Goal: Task Accomplishment & Management: Use online tool/utility

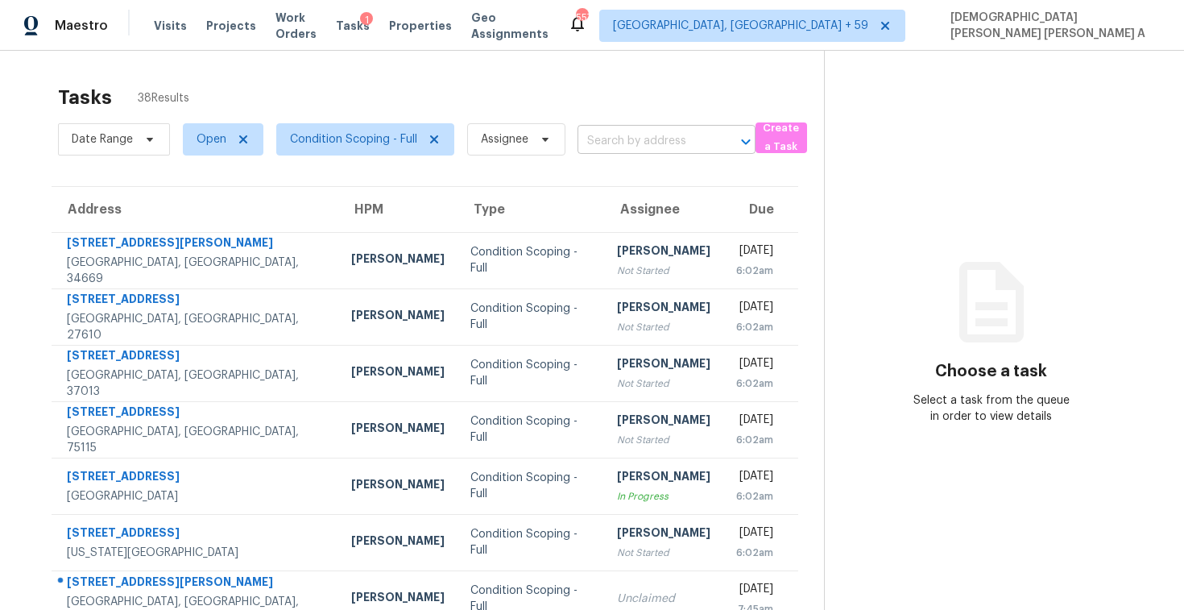
click at [656, 139] on input "text" at bounding box center [644, 141] width 133 height 25
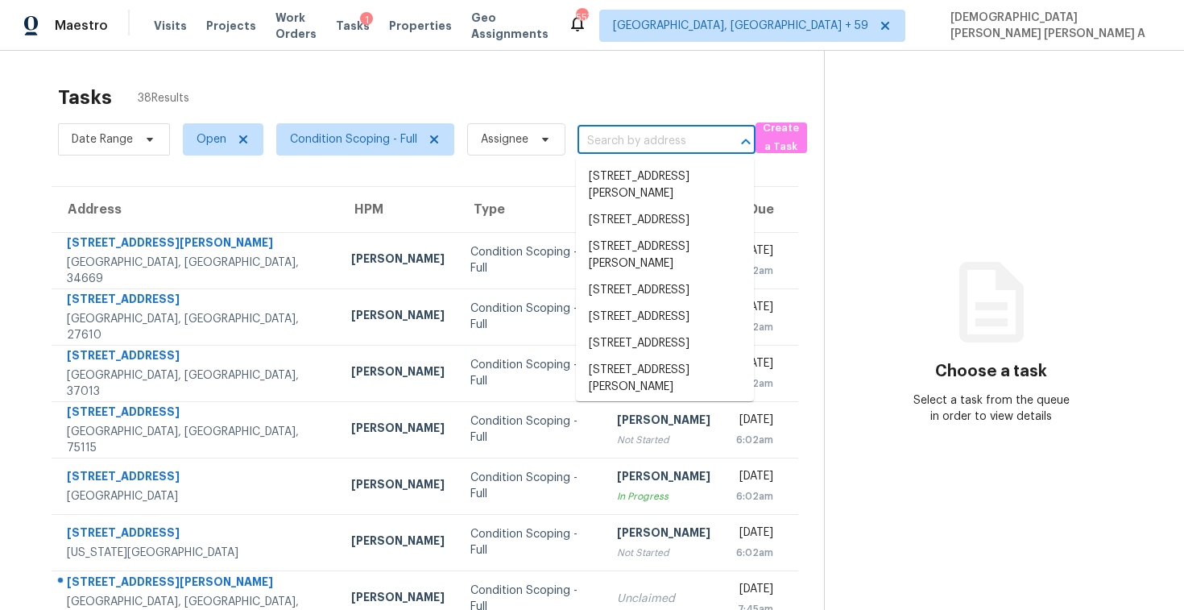
paste input "[STREET_ADDRESS]"
type input "[STREET_ADDRESS]"
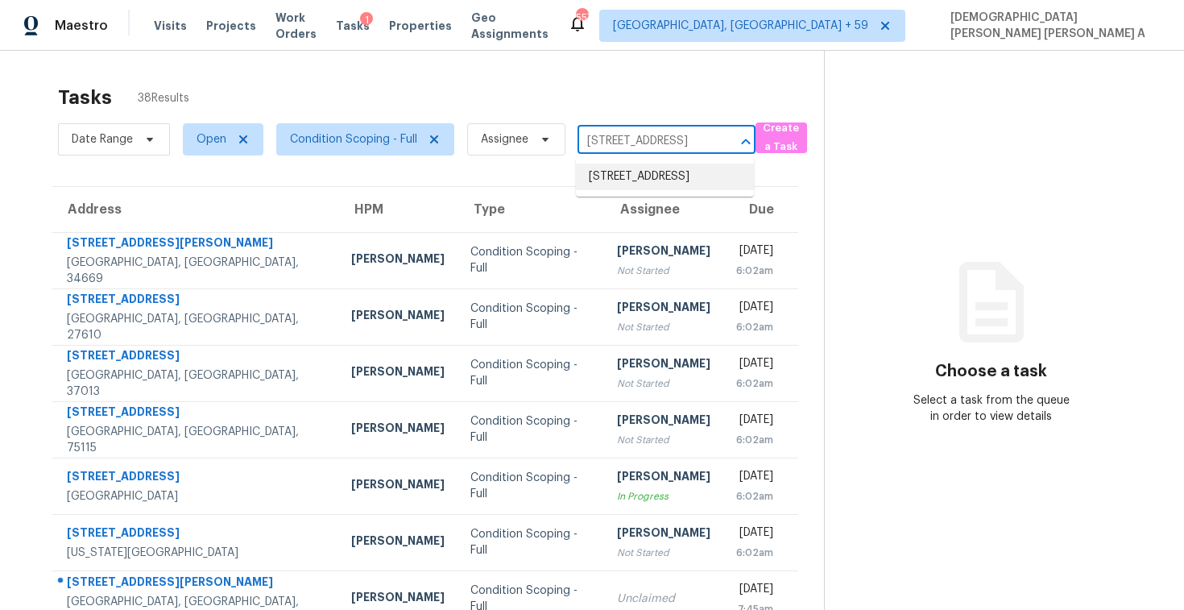
click at [657, 180] on li "[STREET_ADDRESS]" at bounding box center [665, 177] width 178 height 27
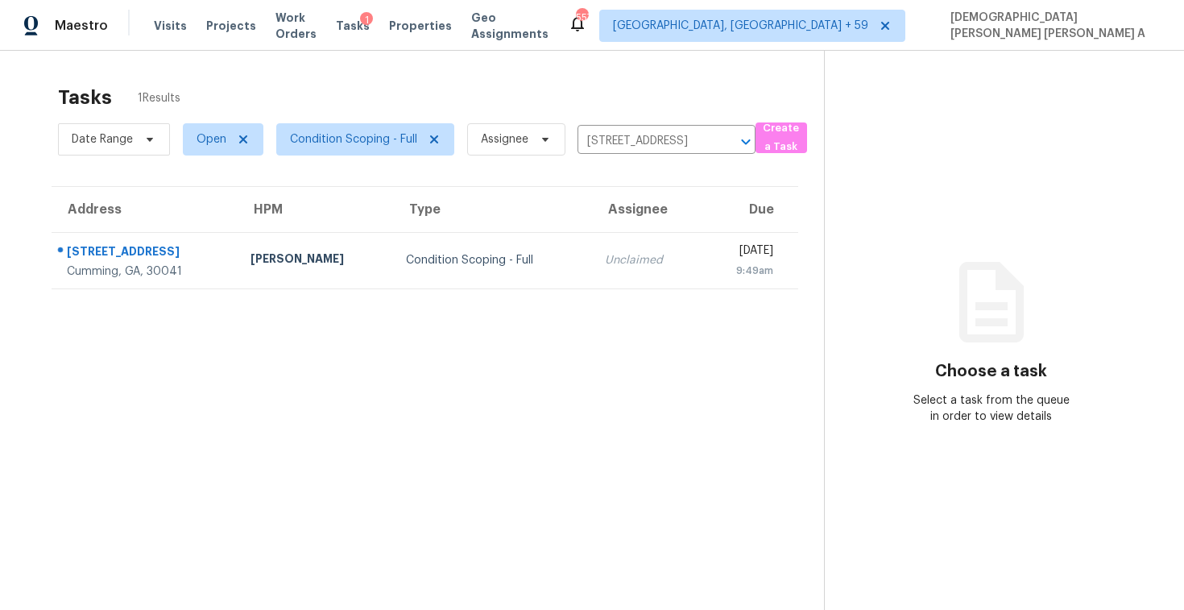
click at [592, 251] on td "Unclaimed" at bounding box center [646, 260] width 109 height 56
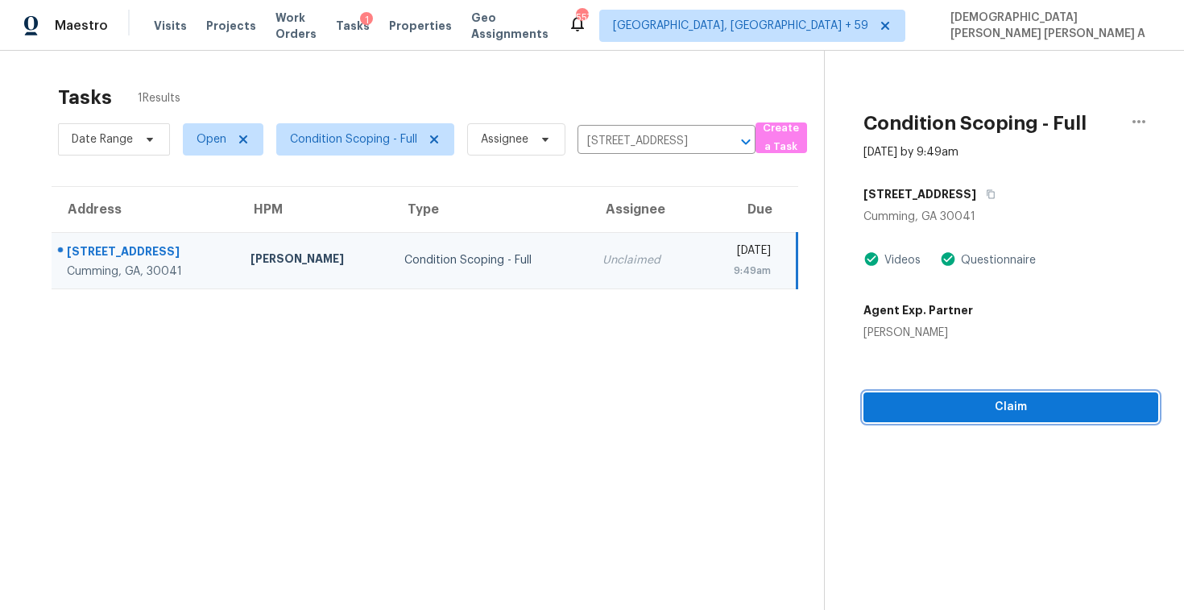
click at [1019, 412] on span "Claim" at bounding box center [1011, 407] width 269 height 20
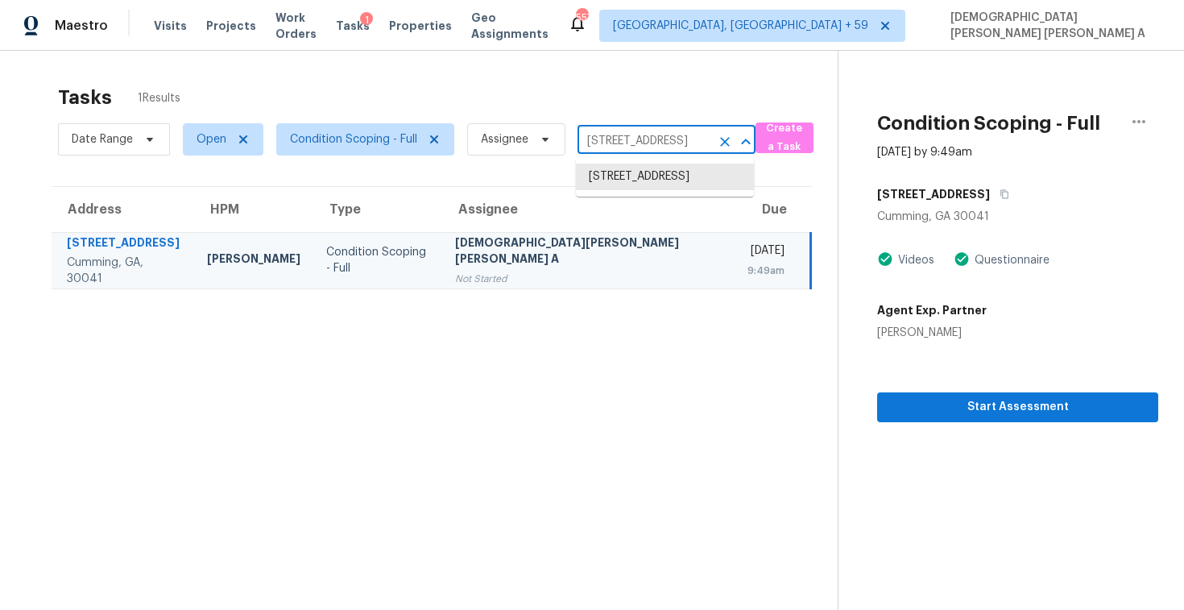
click at [653, 139] on input "[STREET_ADDRESS]" at bounding box center [644, 141] width 133 height 25
paste input "[STREET_ADDRESS]"
type input "[STREET_ADDRESS]"
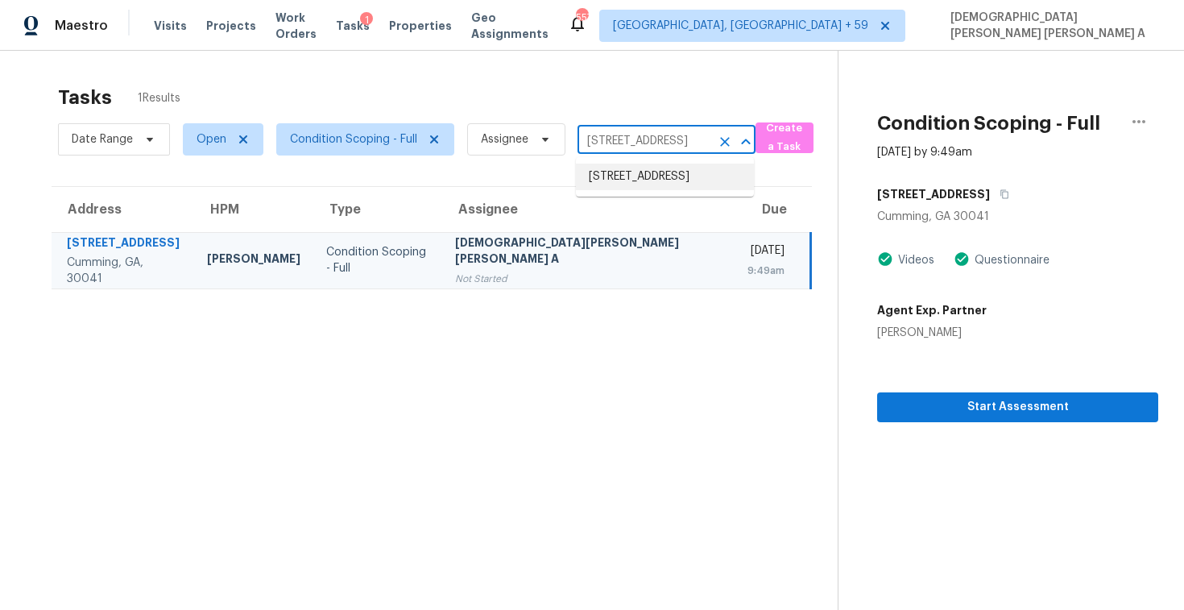
click at [674, 177] on li "[STREET_ADDRESS]" at bounding box center [665, 177] width 178 height 27
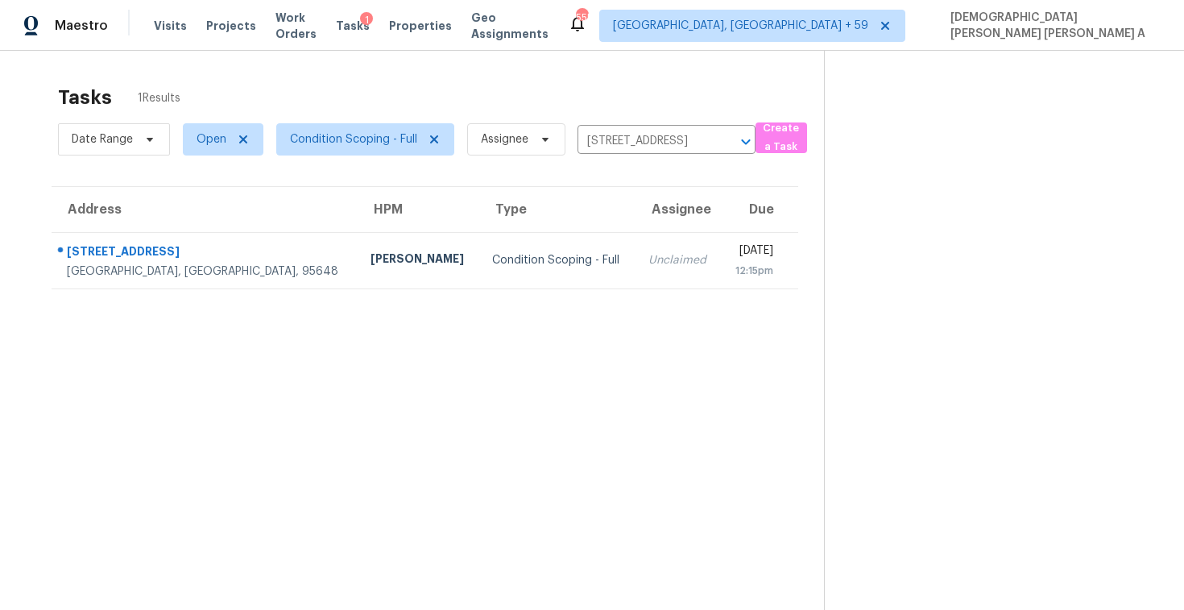
click at [734, 254] on div "[DATE]" at bounding box center [753, 253] width 39 height 20
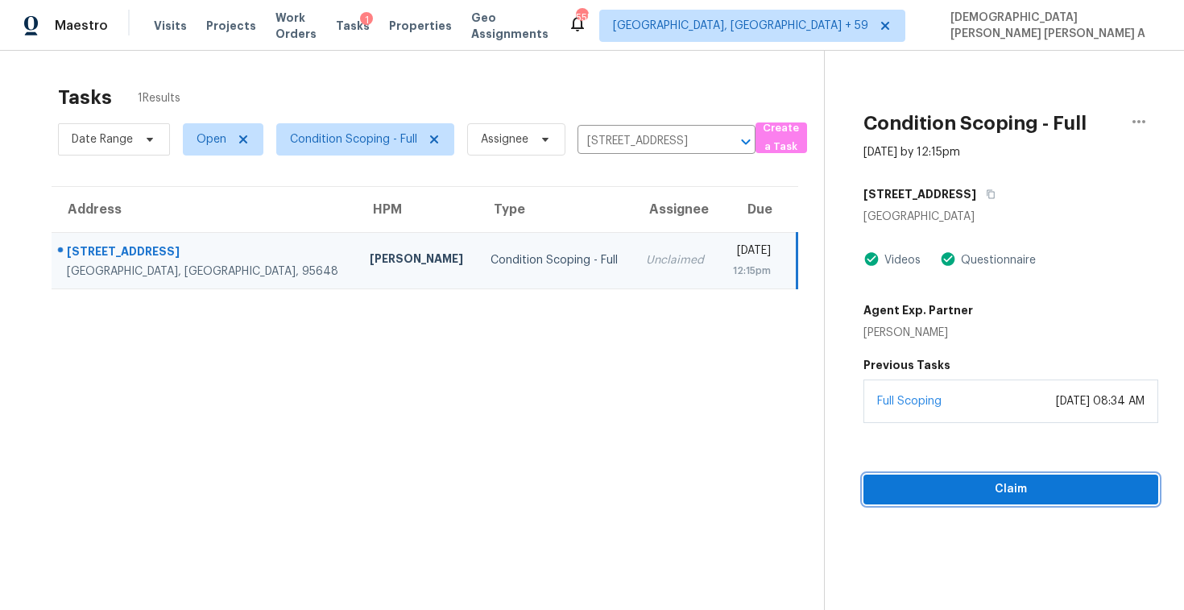
click at [987, 475] on button "Claim" at bounding box center [1011, 490] width 295 height 30
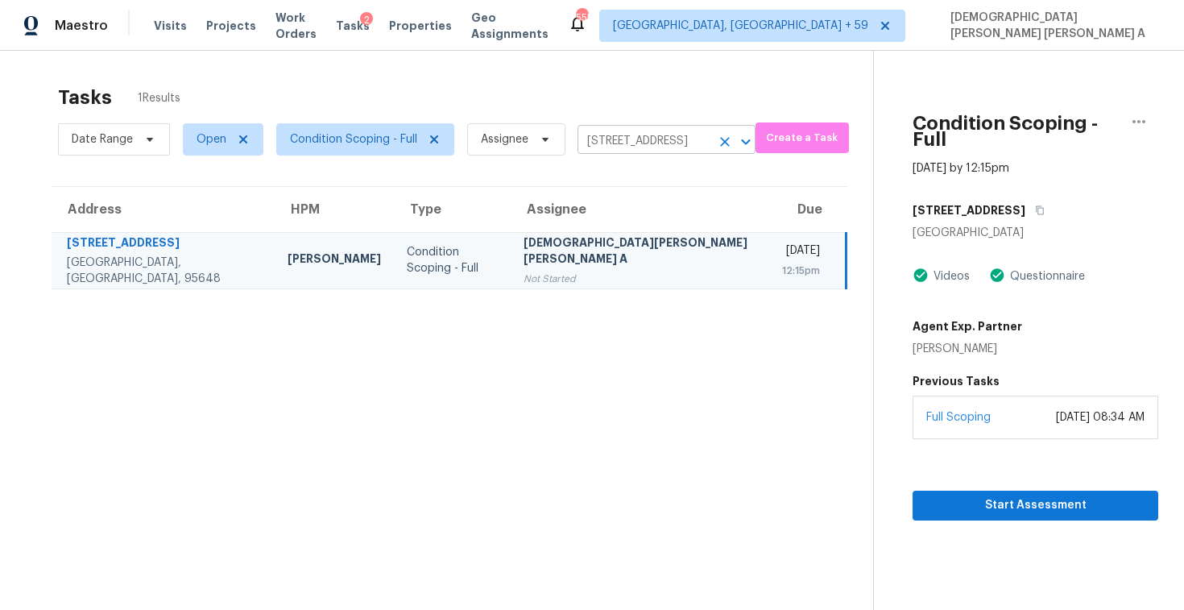
click at [612, 143] on input "[STREET_ADDRESS]" at bounding box center [644, 141] width 133 height 25
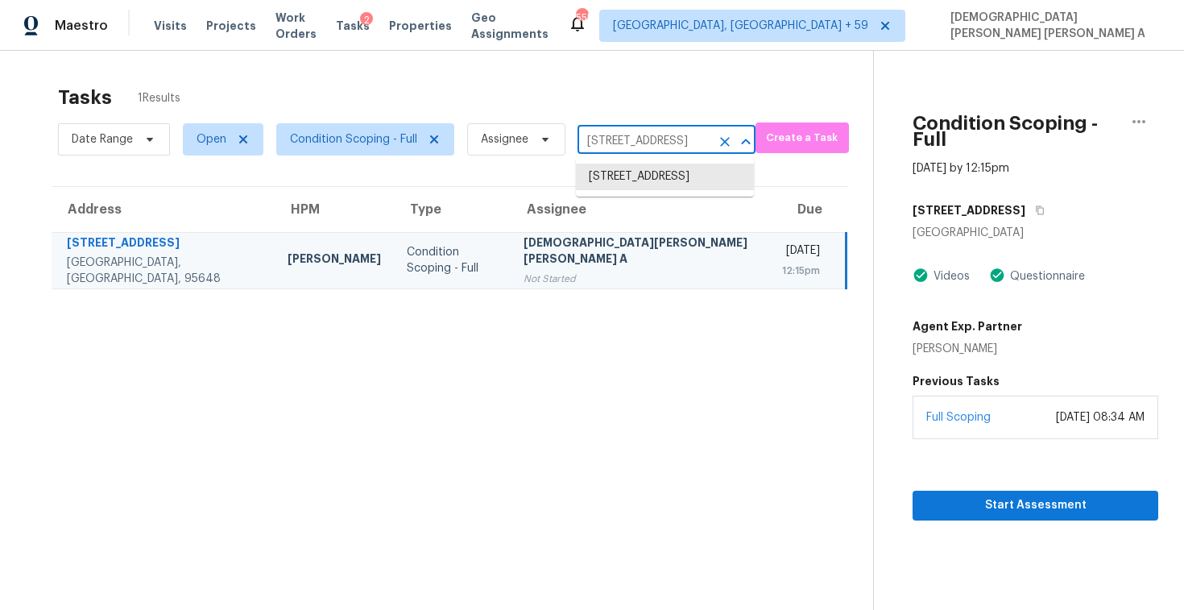
click at [612, 143] on input "[STREET_ADDRESS]" at bounding box center [644, 141] width 133 height 25
paste input "[STREET_ADDRESS]"
click at [641, 143] on input "[STREET_ADDRESS]" at bounding box center [644, 141] width 133 height 25
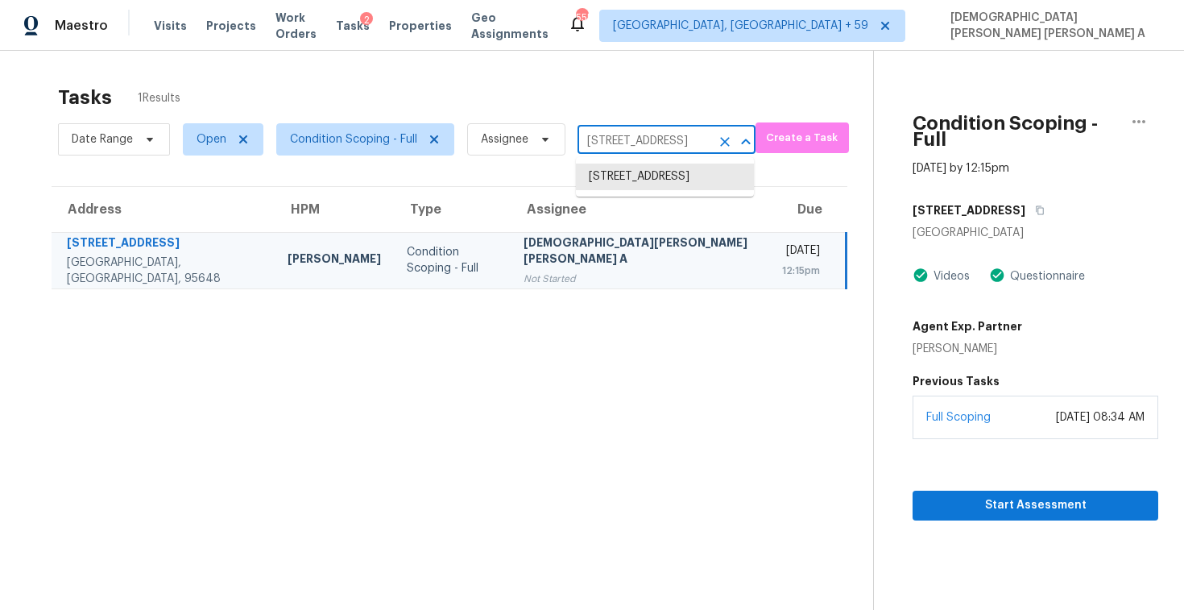
paste input "[STREET_ADDRESS]"
type input "[STREET_ADDRESS],"
click at [646, 190] on li "[STREET_ADDRESS]" at bounding box center [665, 177] width 178 height 27
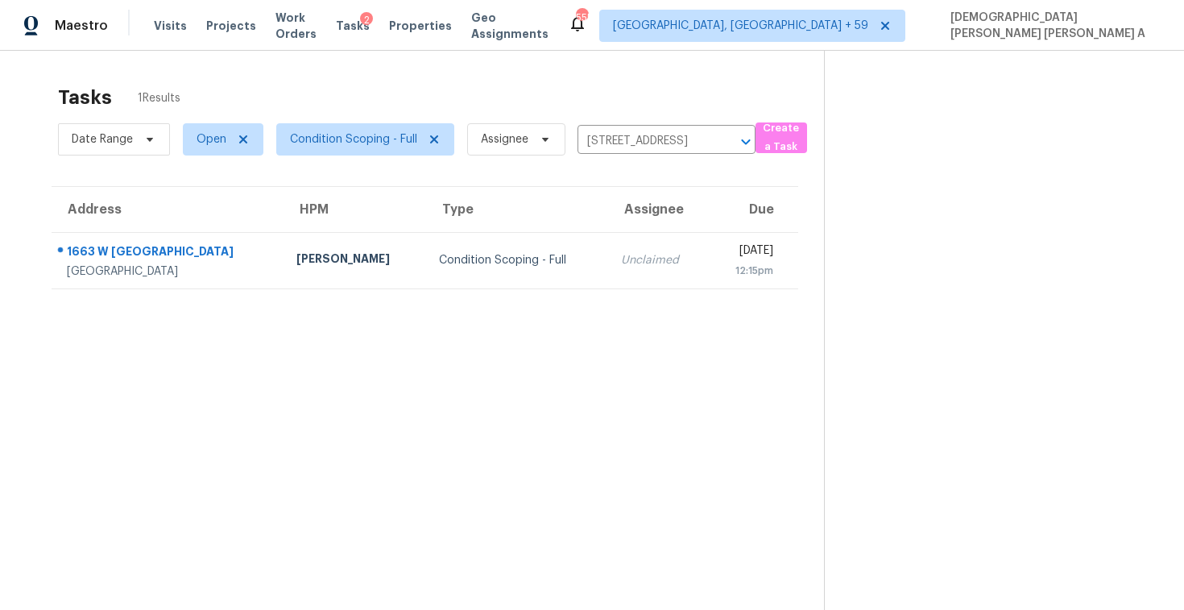
click at [608, 272] on td "Unclaimed" at bounding box center [658, 260] width 100 height 56
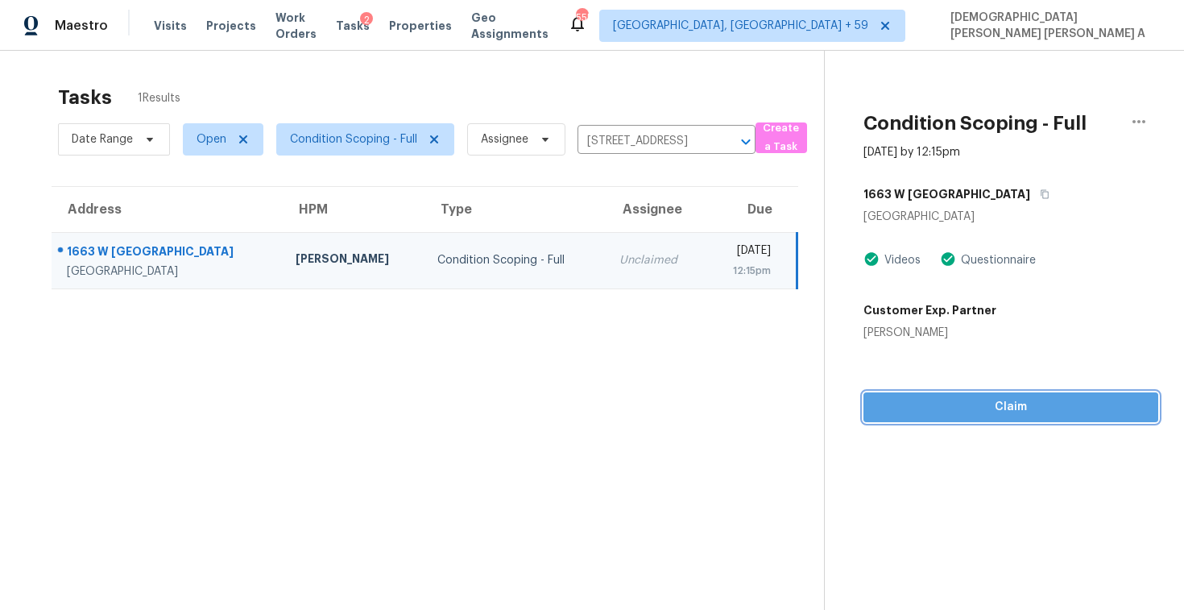
click at [955, 410] on span "Claim" at bounding box center [1011, 407] width 269 height 20
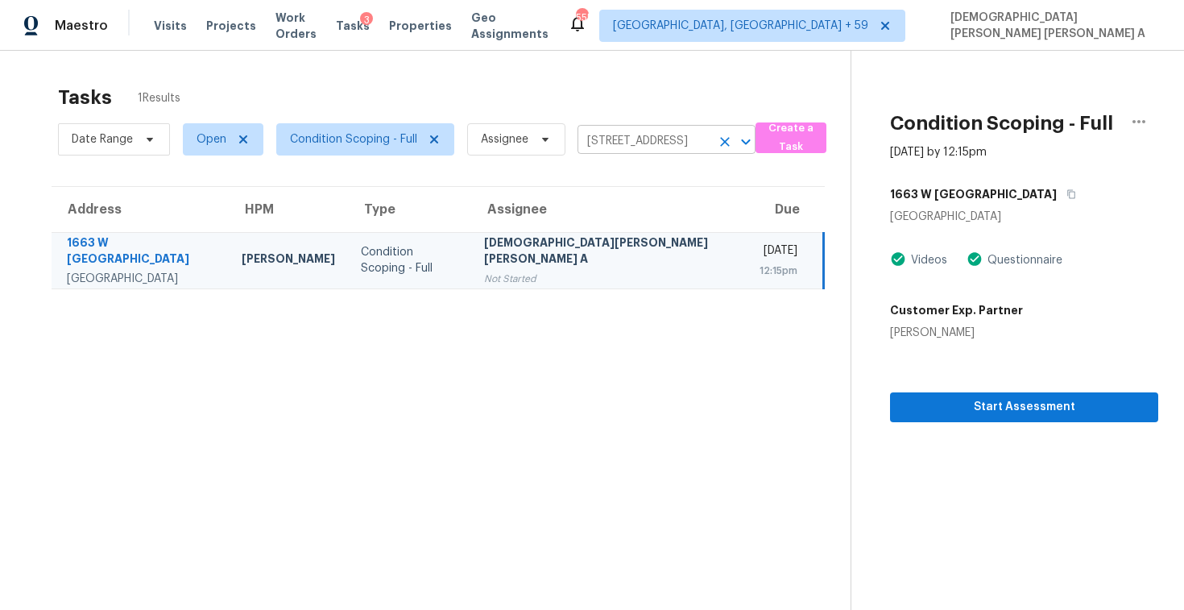
click at [636, 143] on input "[STREET_ADDRESS]" at bounding box center [644, 141] width 133 height 25
paste input "024 [PERSON_NAME][GEOGRAPHIC_DATA]"
type input "[STREET_ADDRESS][PERSON_NAME]"
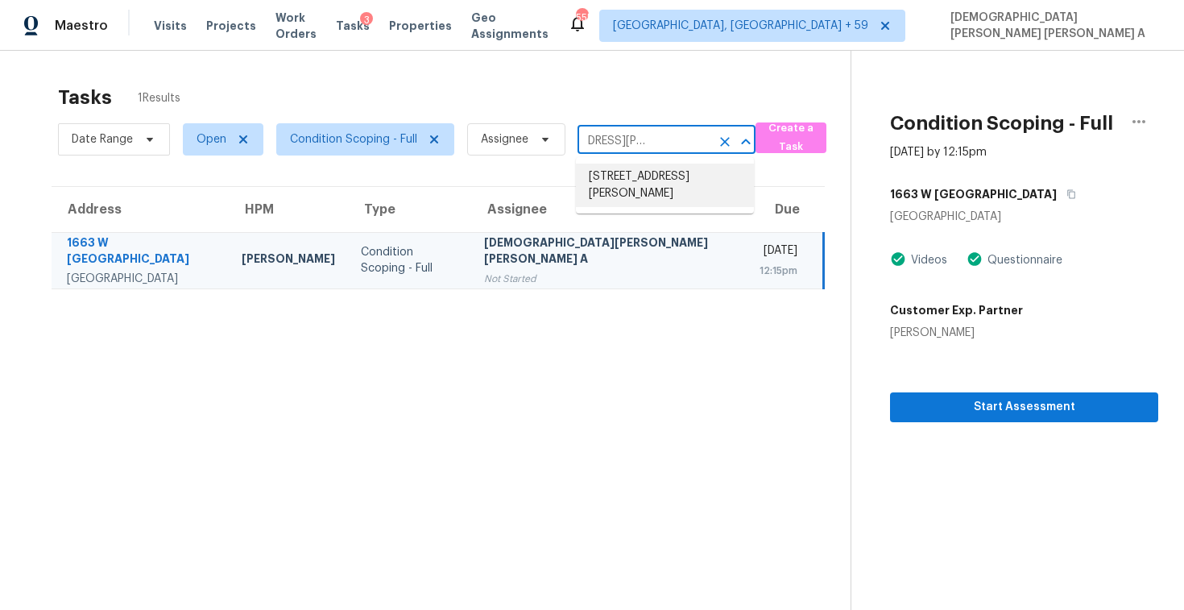
click at [640, 173] on li "[STREET_ADDRESS][PERSON_NAME]" at bounding box center [665, 186] width 178 height 44
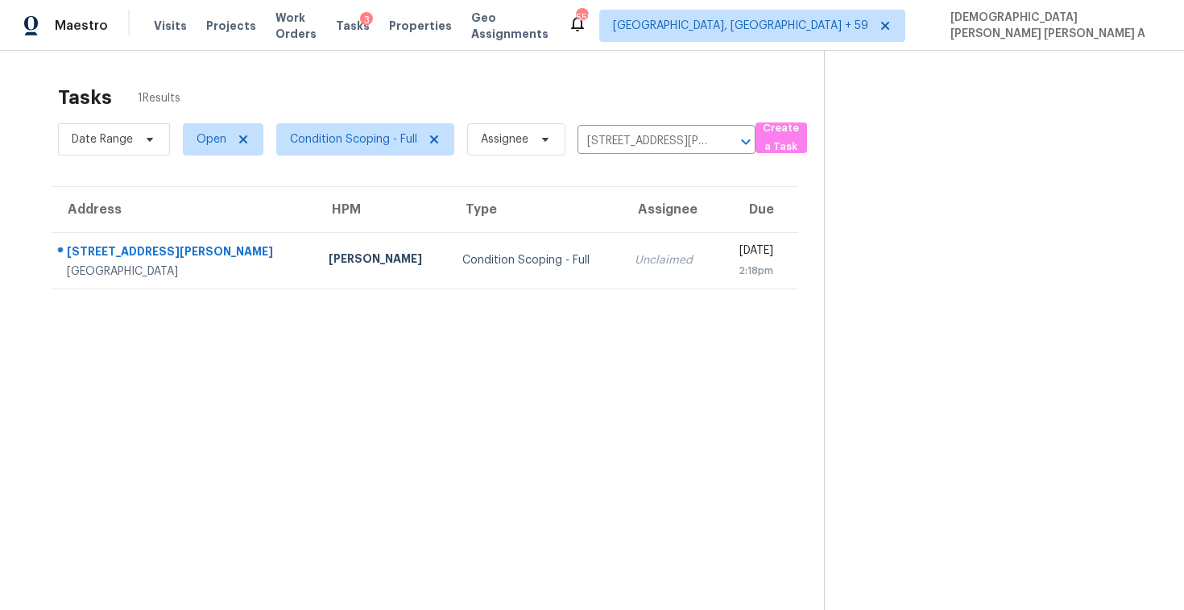
click at [717, 278] on td "[DATE] 2:18pm" at bounding box center [757, 260] width 81 height 56
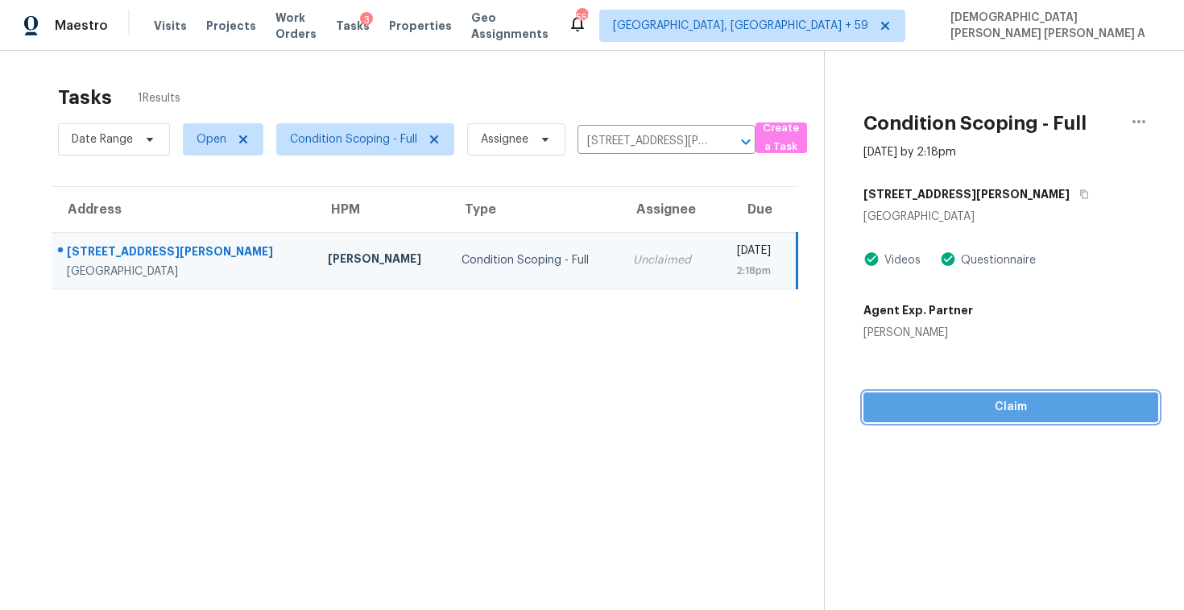
click at [970, 413] on span "Claim" at bounding box center [1011, 407] width 269 height 20
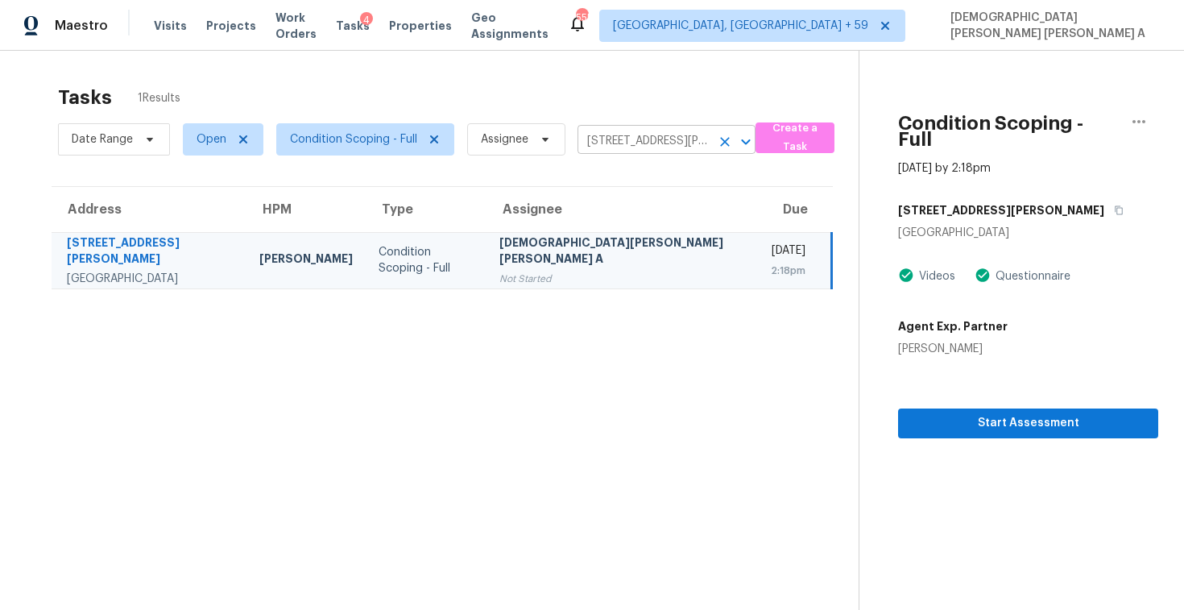
click at [641, 137] on input "[STREET_ADDRESS][PERSON_NAME]" at bounding box center [644, 141] width 133 height 25
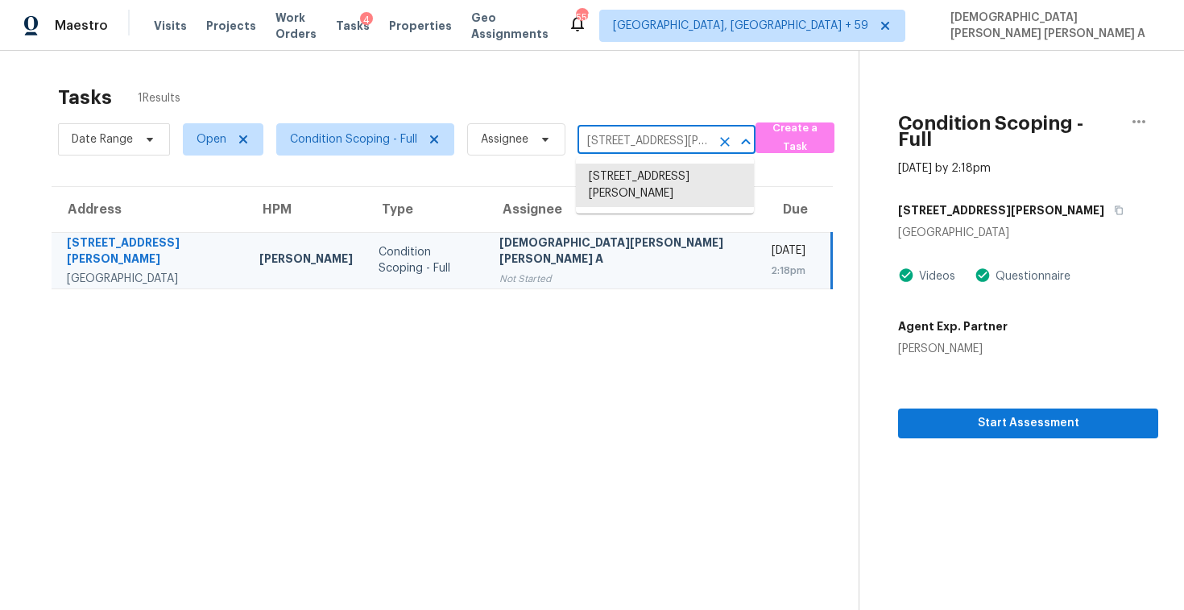
click at [641, 136] on input "[STREET_ADDRESS][PERSON_NAME]" at bounding box center [644, 141] width 133 height 25
paste input "[STREET_ADDRESS][PERSON_NAME][PERSON_NAME]"
click at [636, 141] on input "[STREET_ADDRESS][PERSON_NAME]" at bounding box center [644, 141] width 133 height 25
paste input "[STREET_ADDRESS][PERSON_NAME][PERSON_NAME]"
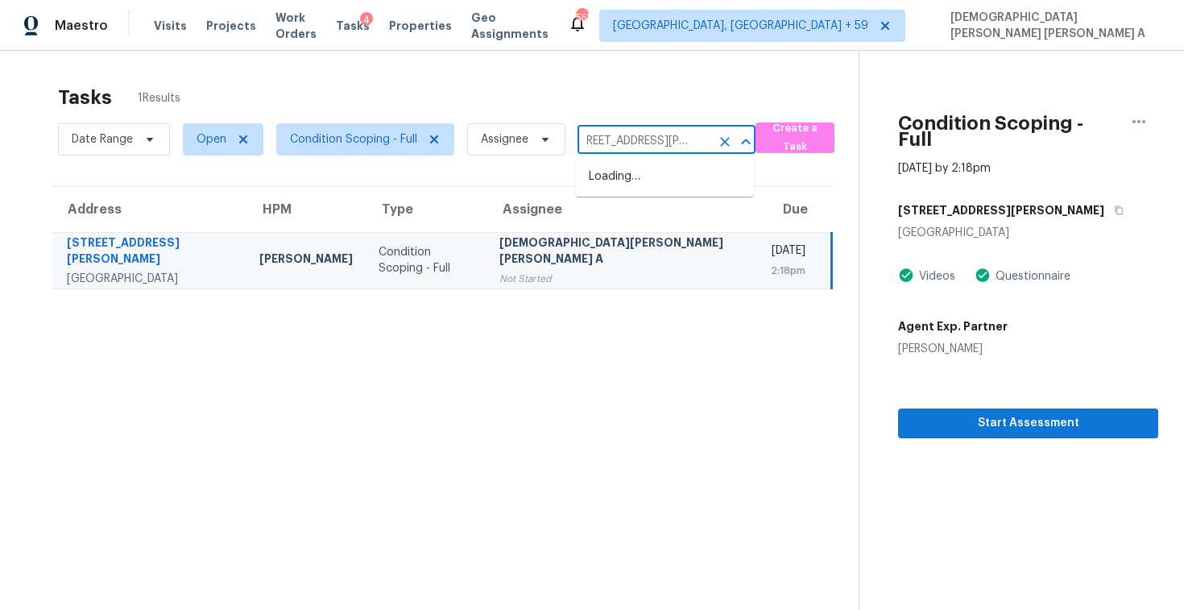
type input "[STREET_ADDRESS][PERSON_NAME]"
click at [657, 183] on li "[STREET_ADDRESS][PERSON_NAME][PERSON_NAME]" at bounding box center [665, 194] width 178 height 60
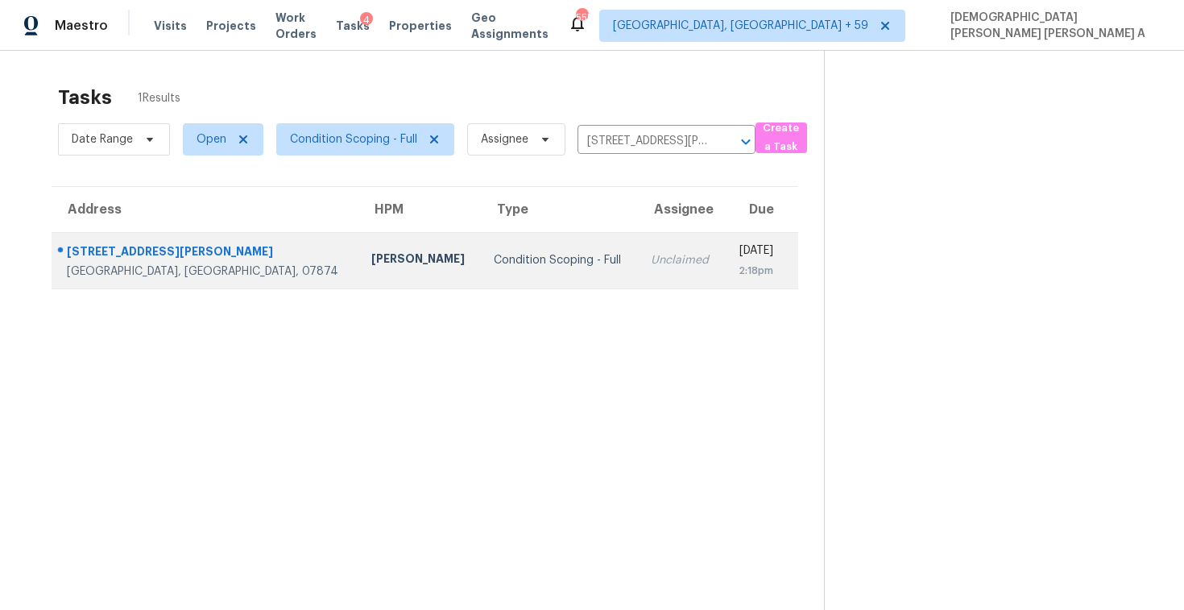
click at [651, 256] on div "Unclaimed" at bounding box center [681, 260] width 60 height 16
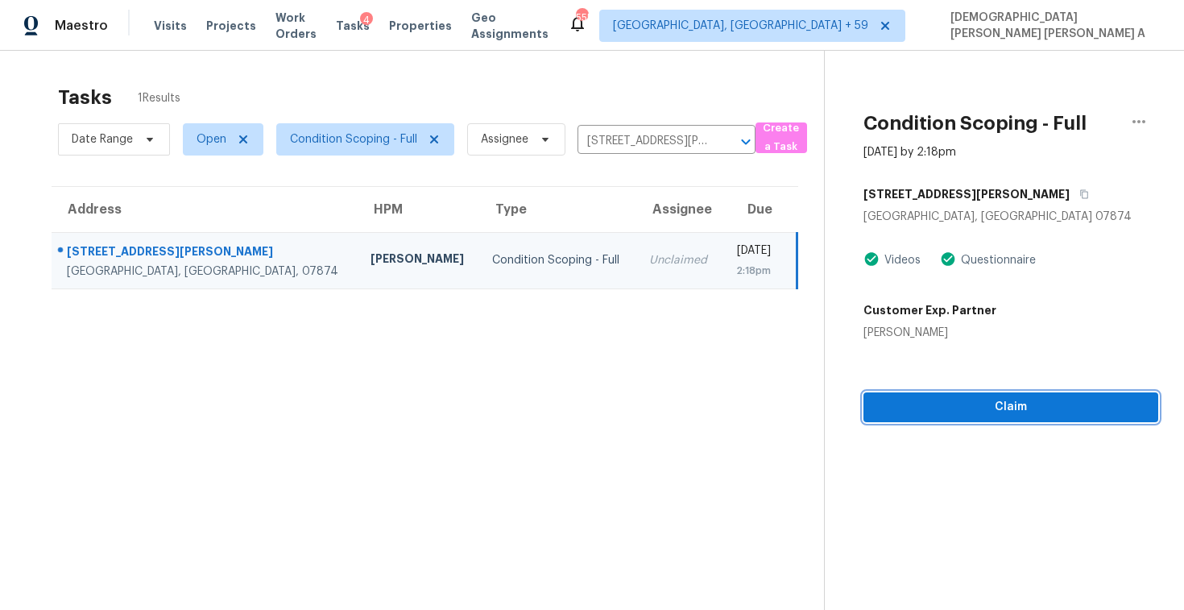
click at [999, 408] on span "Claim" at bounding box center [1011, 407] width 269 height 20
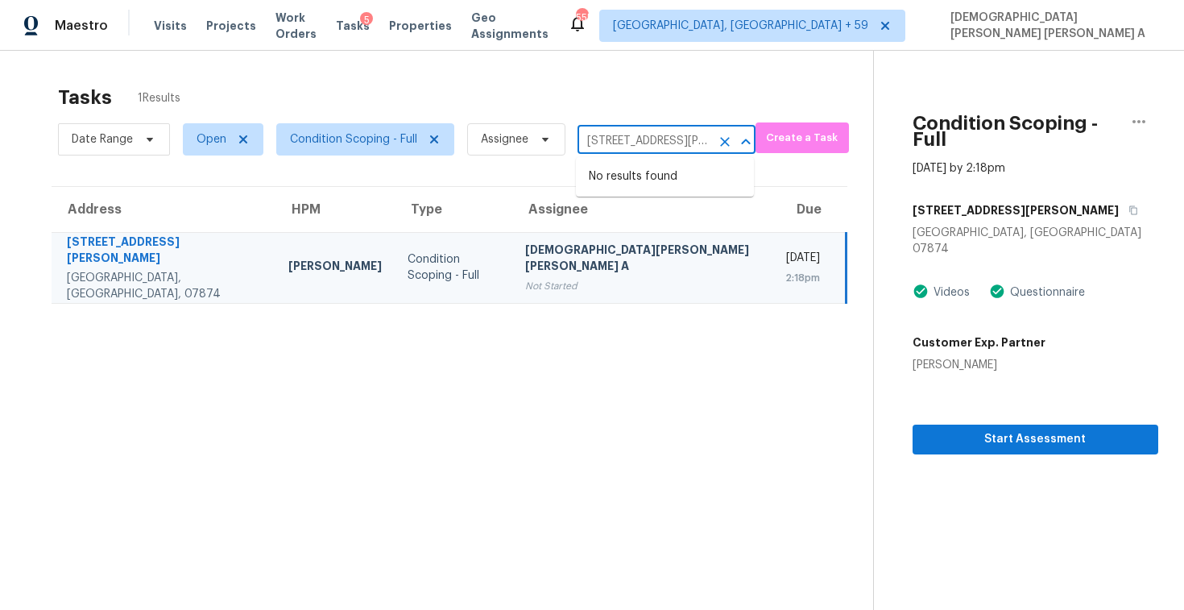
click at [636, 139] on input "[STREET_ADDRESS][PERSON_NAME][PERSON_NAME]" at bounding box center [644, 141] width 133 height 25
paste input "[STREET_ADDRESS]"
type input "[STREET_ADDRESS]"
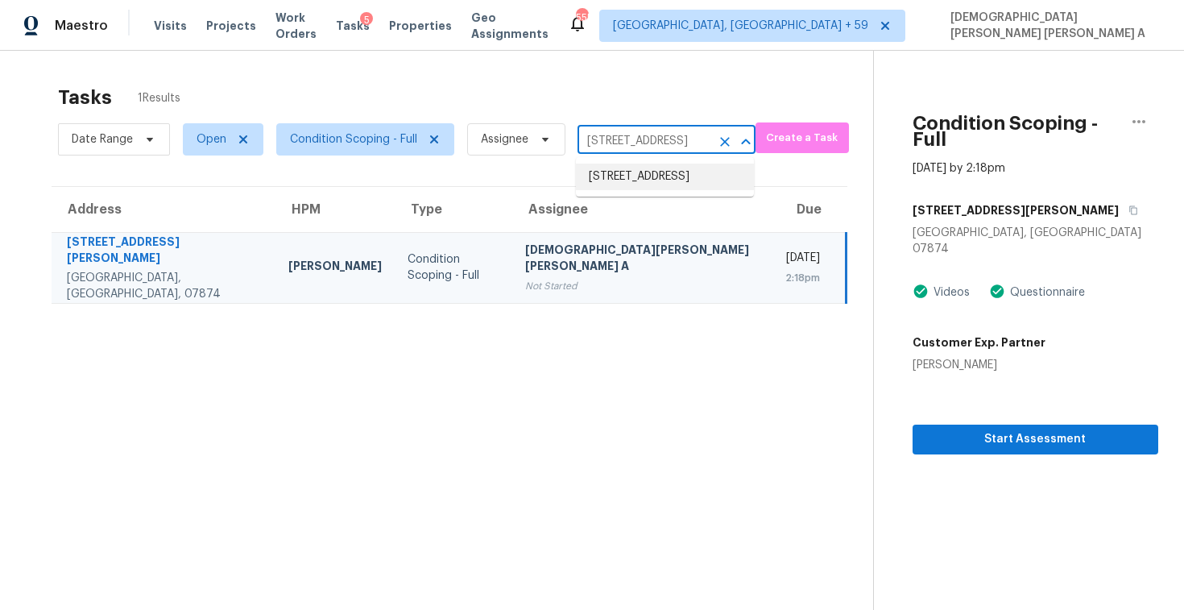
click at [669, 177] on li "[STREET_ADDRESS]" at bounding box center [665, 177] width 178 height 27
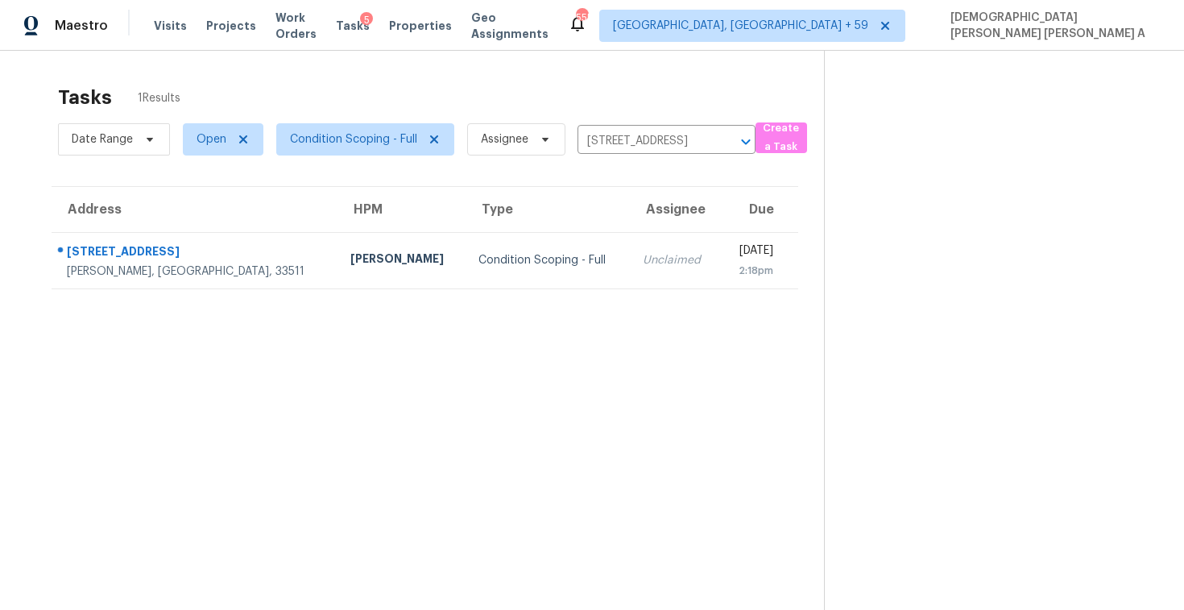
click at [733, 269] on div "2:18pm" at bounding box center [753, 271] width 40 height 16
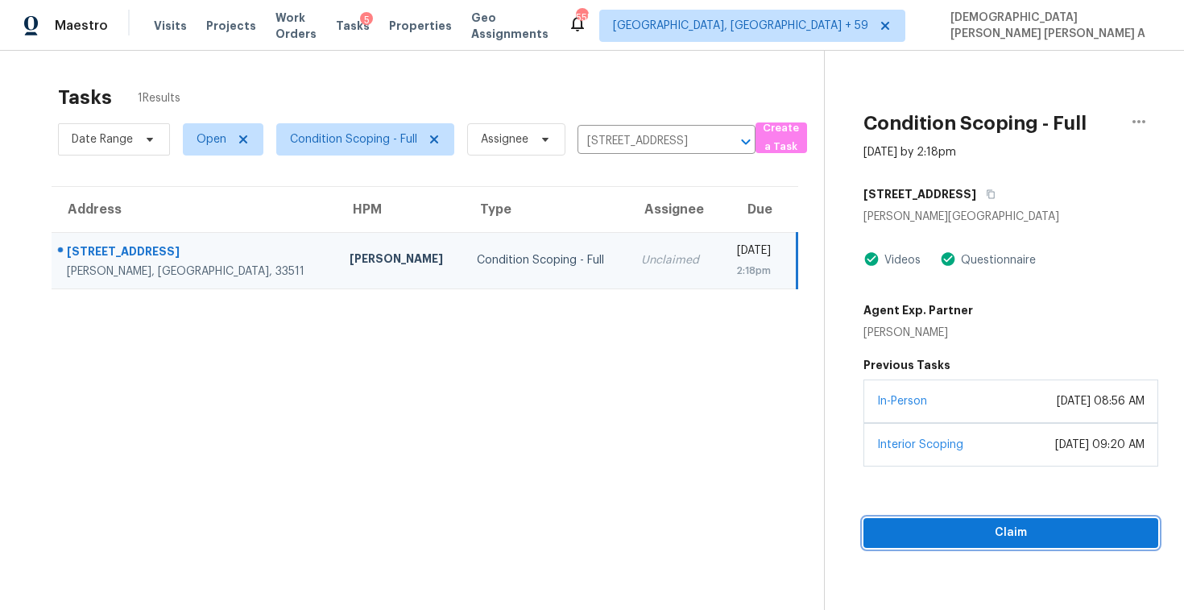
click at [979, 527] on span "Claim" at bounding box center [1011, 533] width 269 height 20
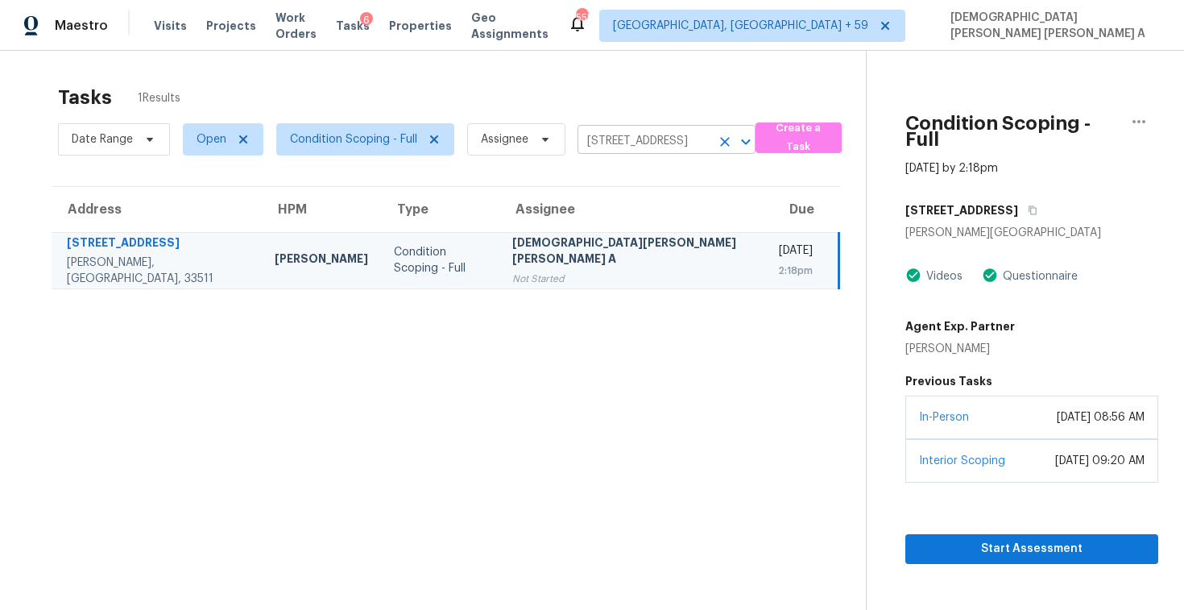
click at [657, 138] on input "[STREET_ADDRESS]" at bounding box center [644, 141] width 133 height 25
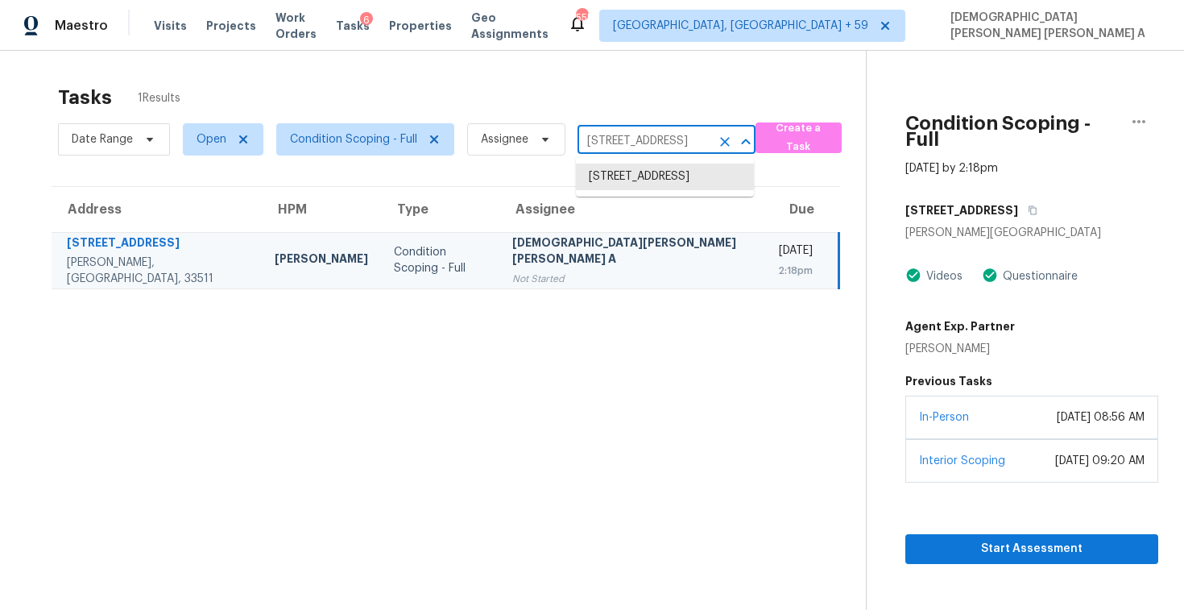
click at [657, 138] on input "[STREET_ADDRESS]" at bounding box center [644, 141] width 133 height 25
paste input "[STREET_ADDRESS]"
click at [636, 144] on input "[STREET_ADDRESS]" at bounding box center [644, 141] width 133 height 25
paste input "[STREET_ADDRESS]"
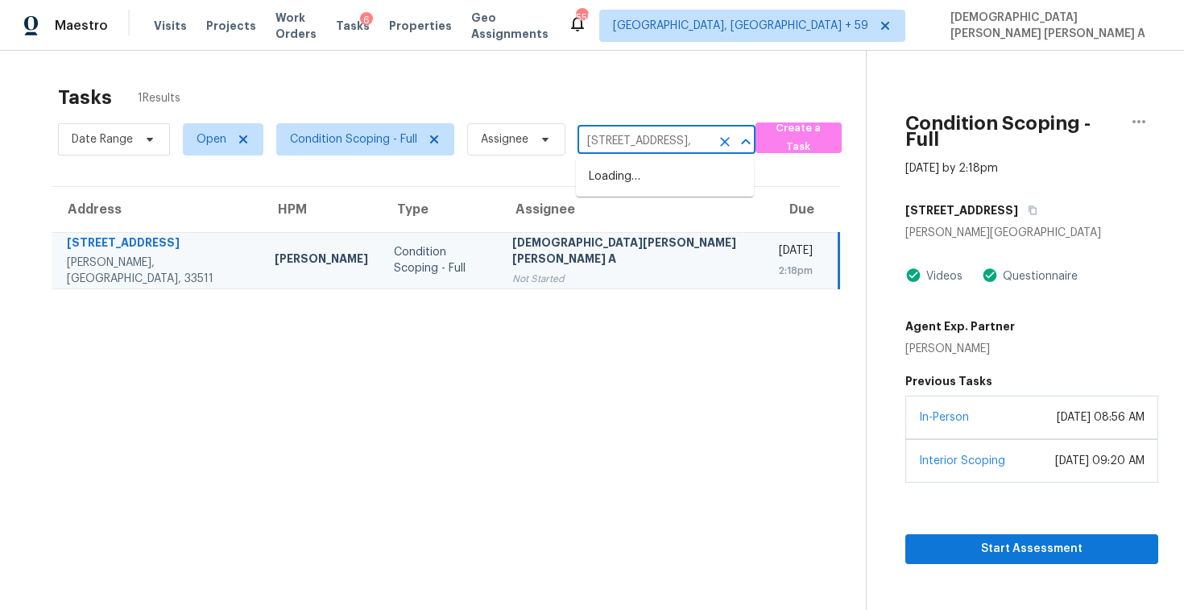
type input "[STREET_ADDRESS]"
click at [642, 183] on li "[STREET_ADDRESS]" at bounding box center [665, 177] width 178 height 27
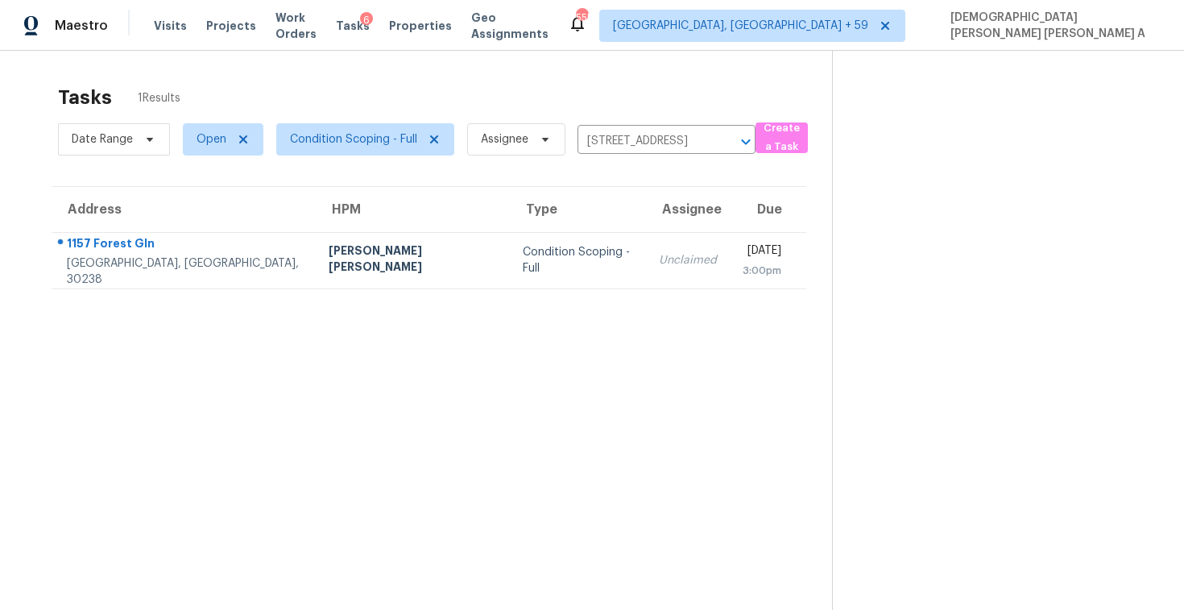
click at [659, 256] on div "Unclaimed" at bounding box center [688, 260] width 58 height 16
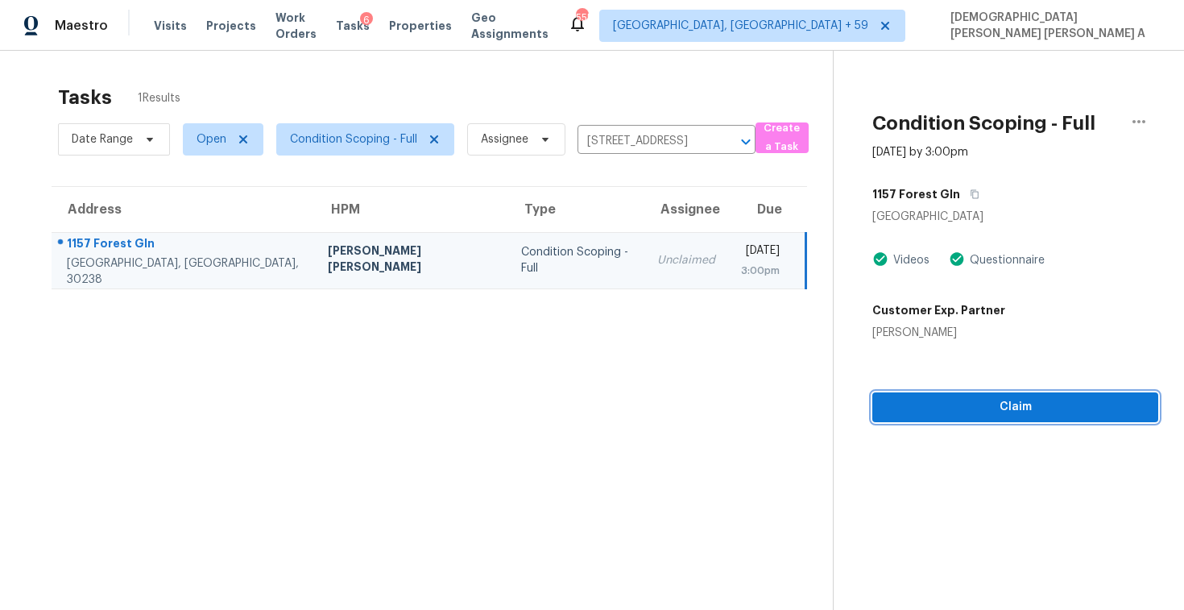
click at [971, 410] on span "Claim" at bounding box center [1015, 407] width 260 height 20
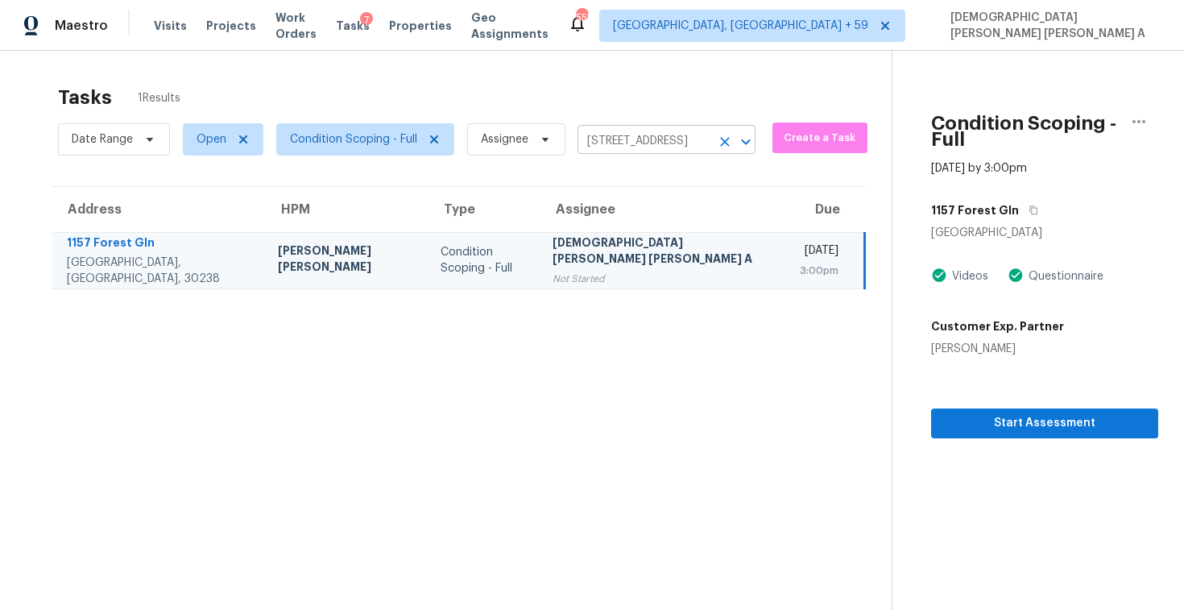
click at [657, 139] on input "[STREET_ADDRESS]" at bounding box center [644, 141] width 133 height 25
paste input "[STREET_ADDRESS][PERSON_NAME]"
type input "[STREET_ADDRESS]"
